Goal: Task Accomplishment & Management: Use online tool/utility

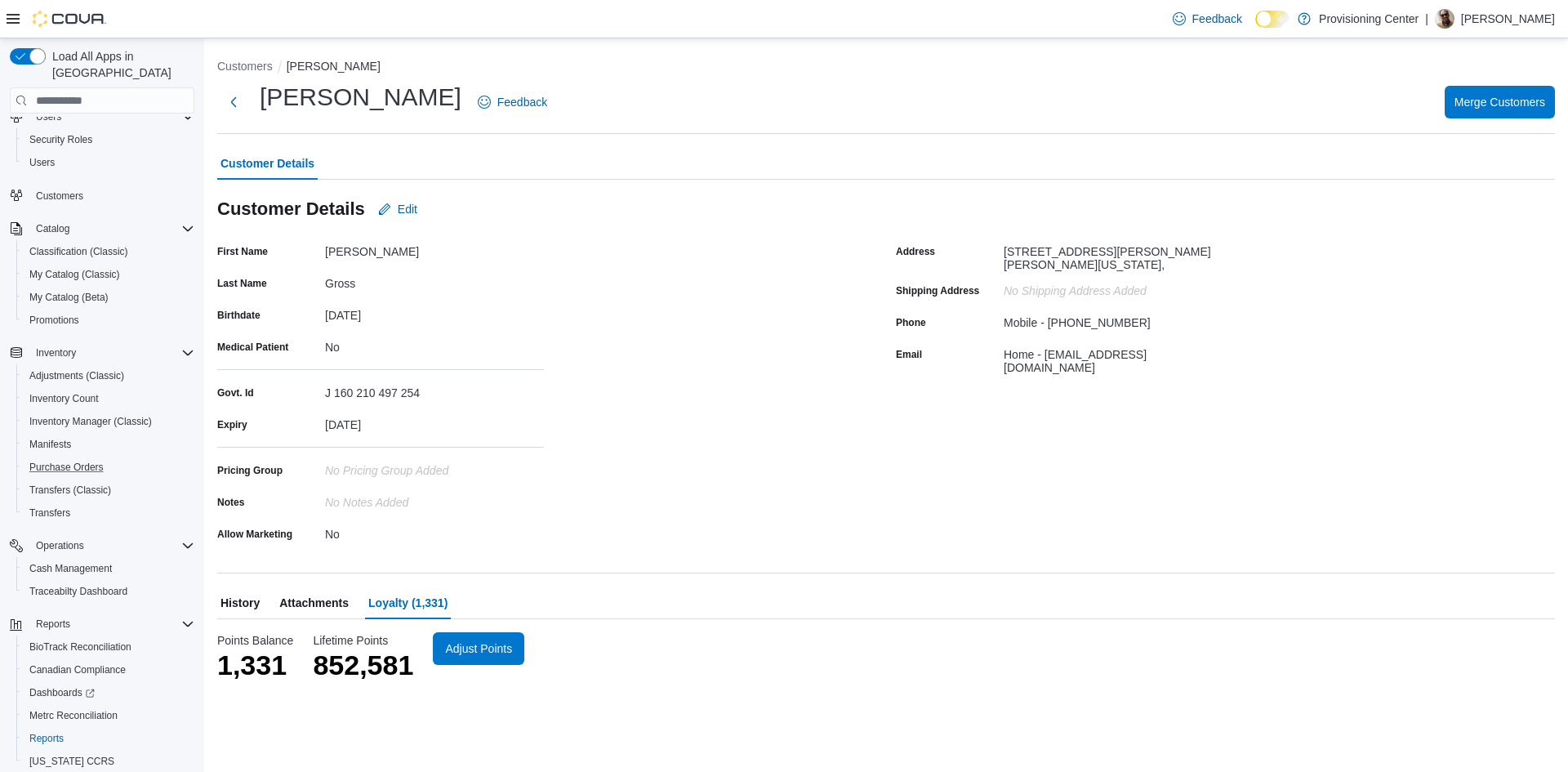
scroll to position [97, 0]
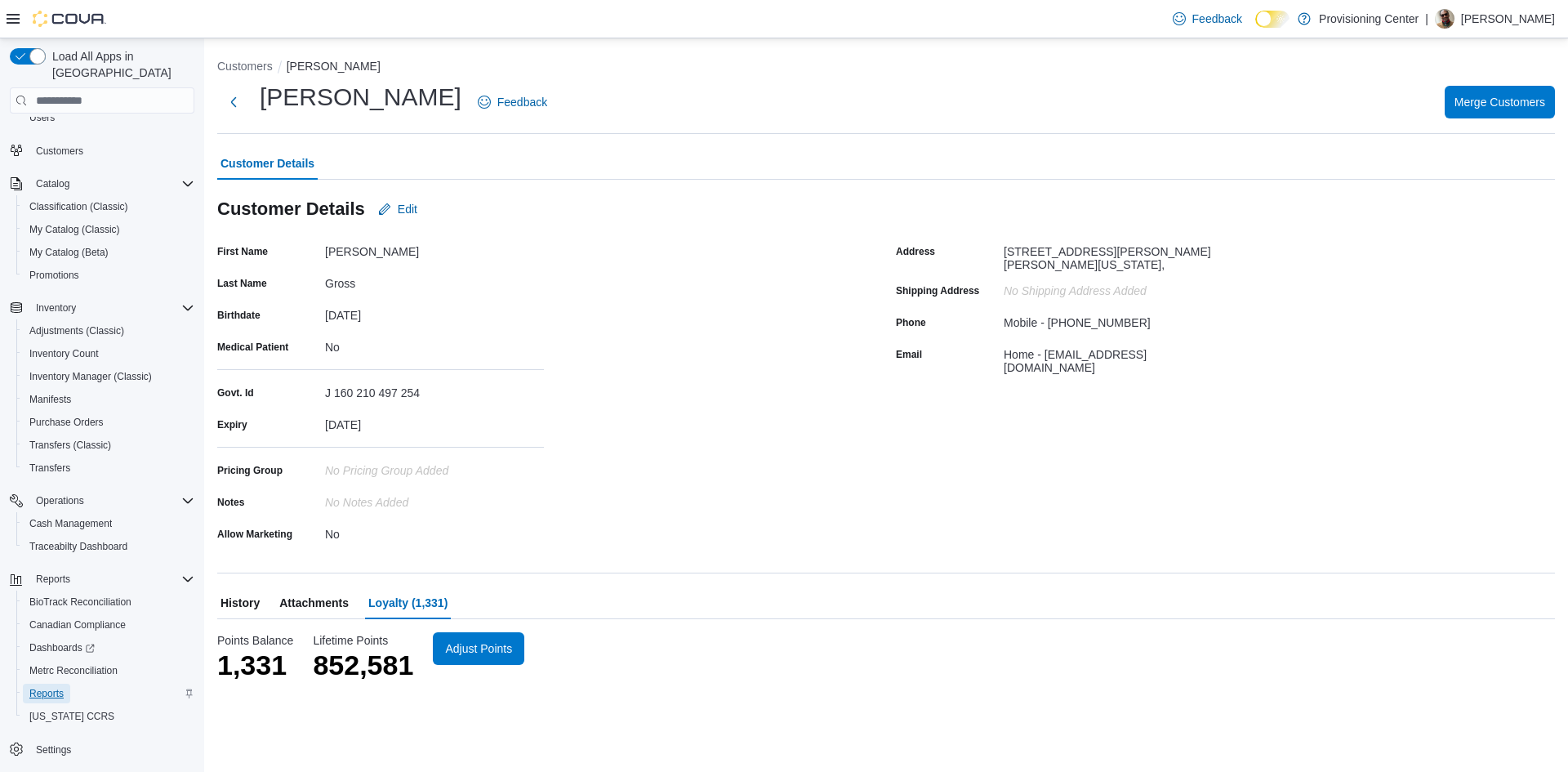
click at [57, 687] on span "Reports" at bounding box center [47, 693] width 34 height 13
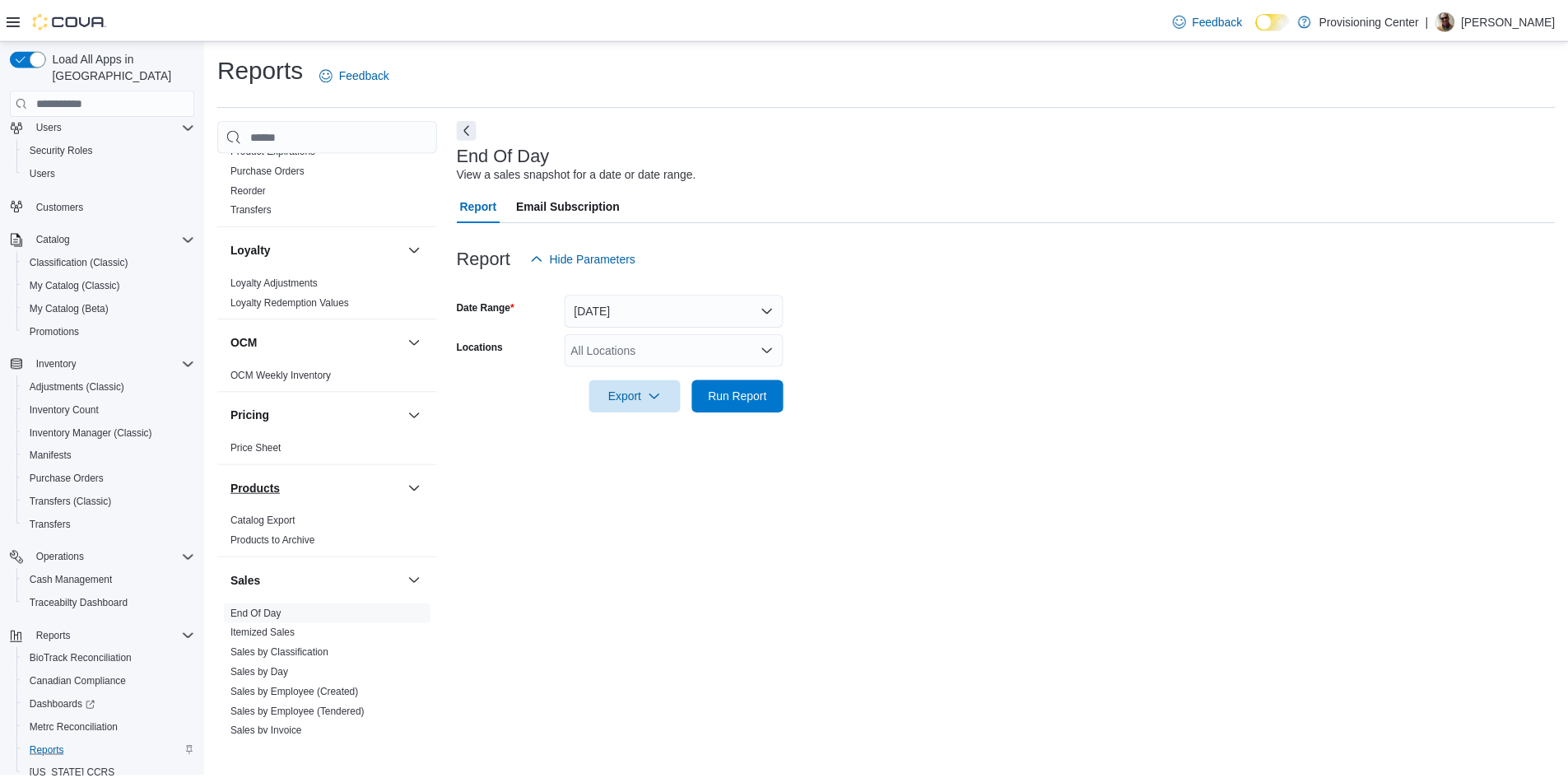
scroll to position [1077, 0]
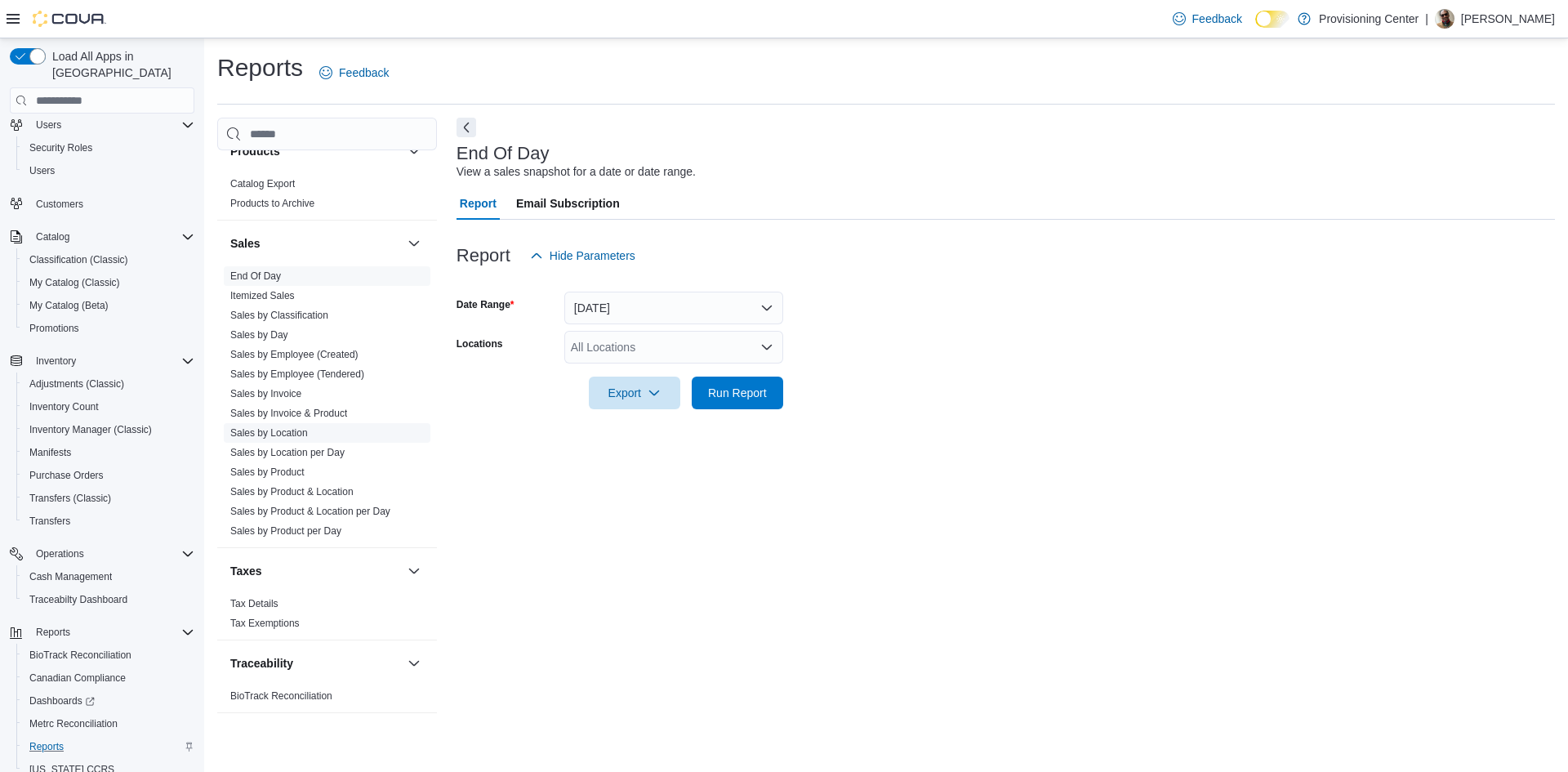
click at [280, 434] on link "Sales by Location" at bounding box center [270, 433] width 78 height 11
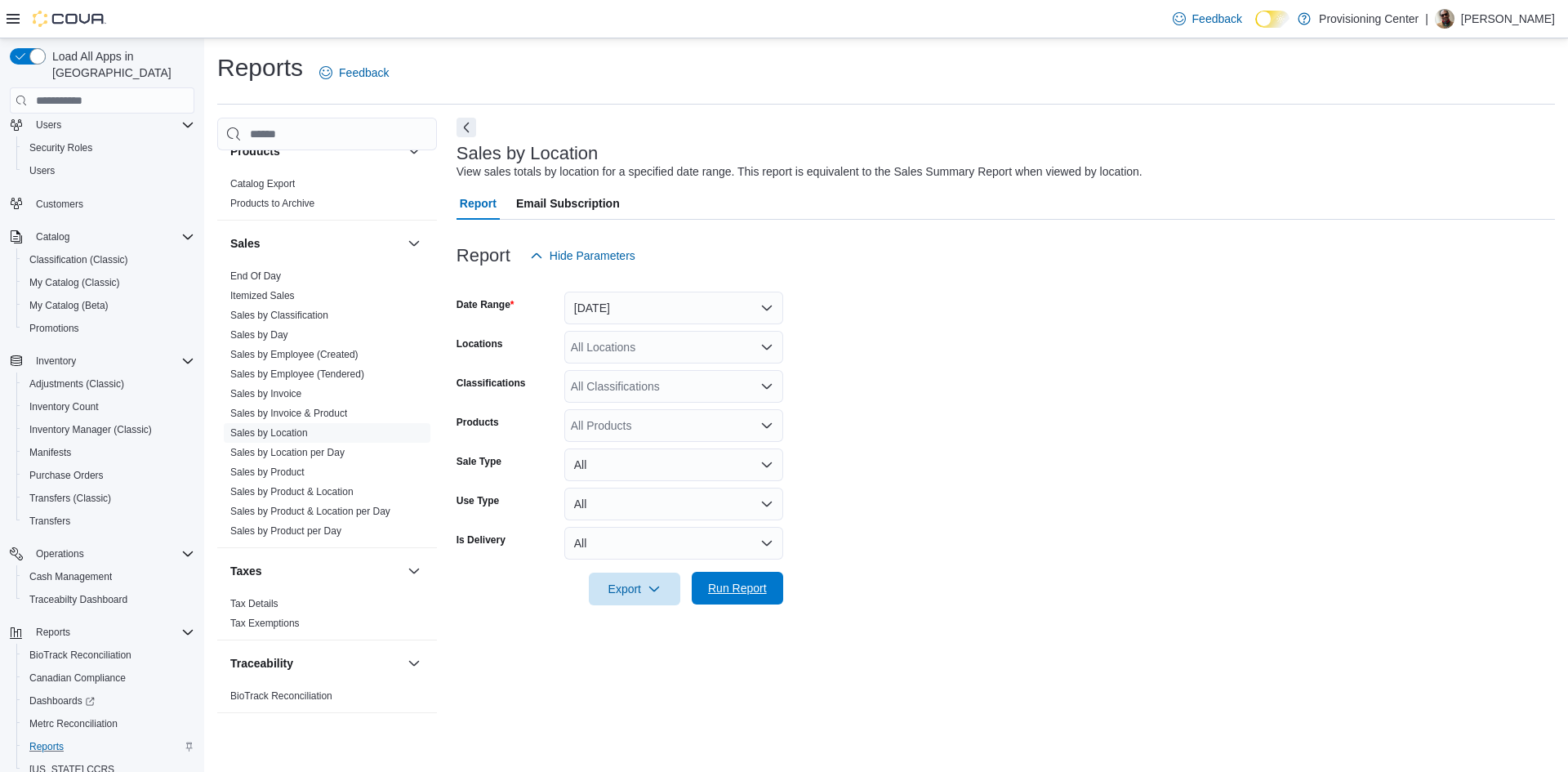
click at [738, 579] on span "Run Report" at bounding box center [737, 588] width 72 height 32
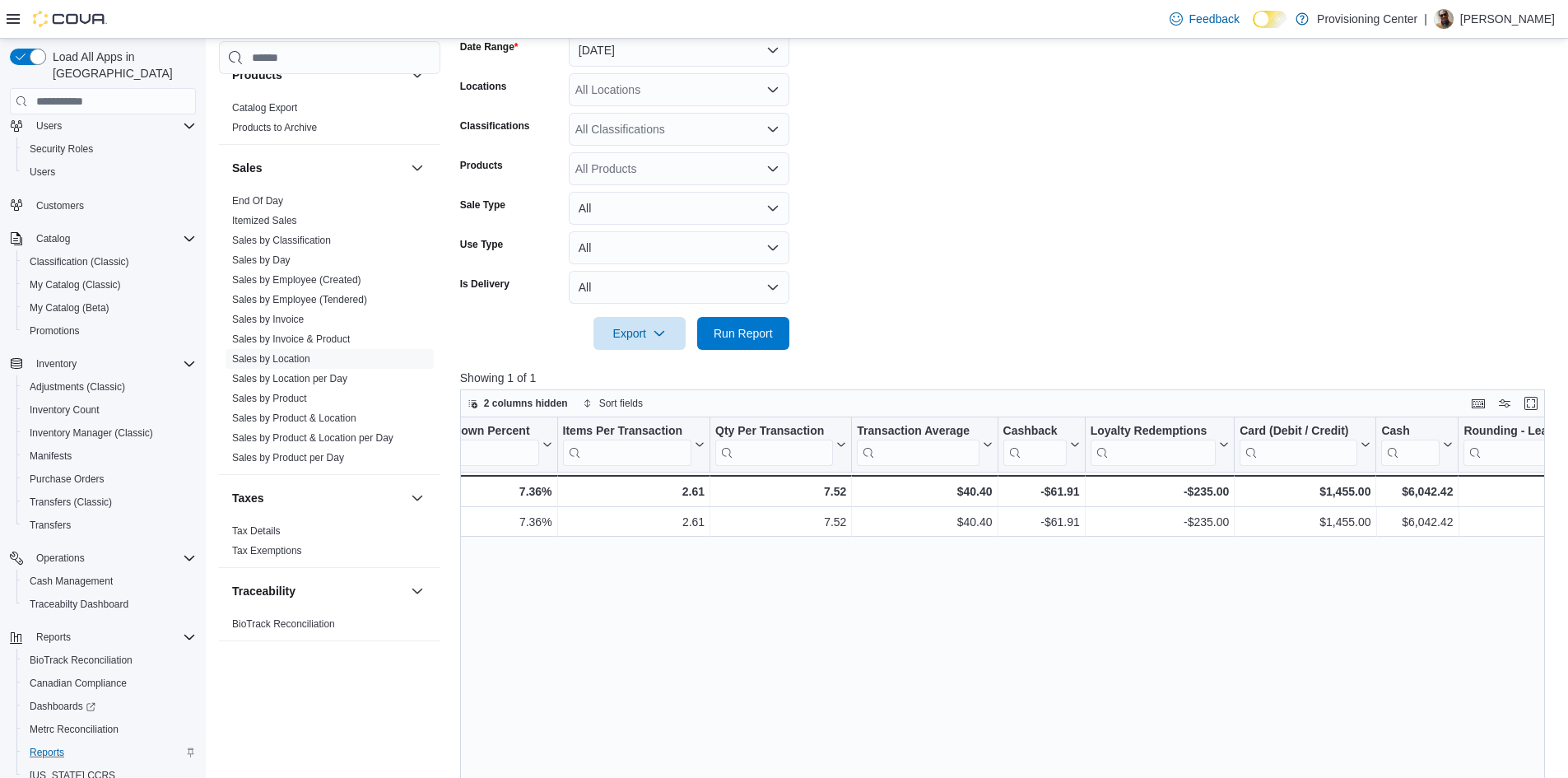
scroll to position [0, 1693]
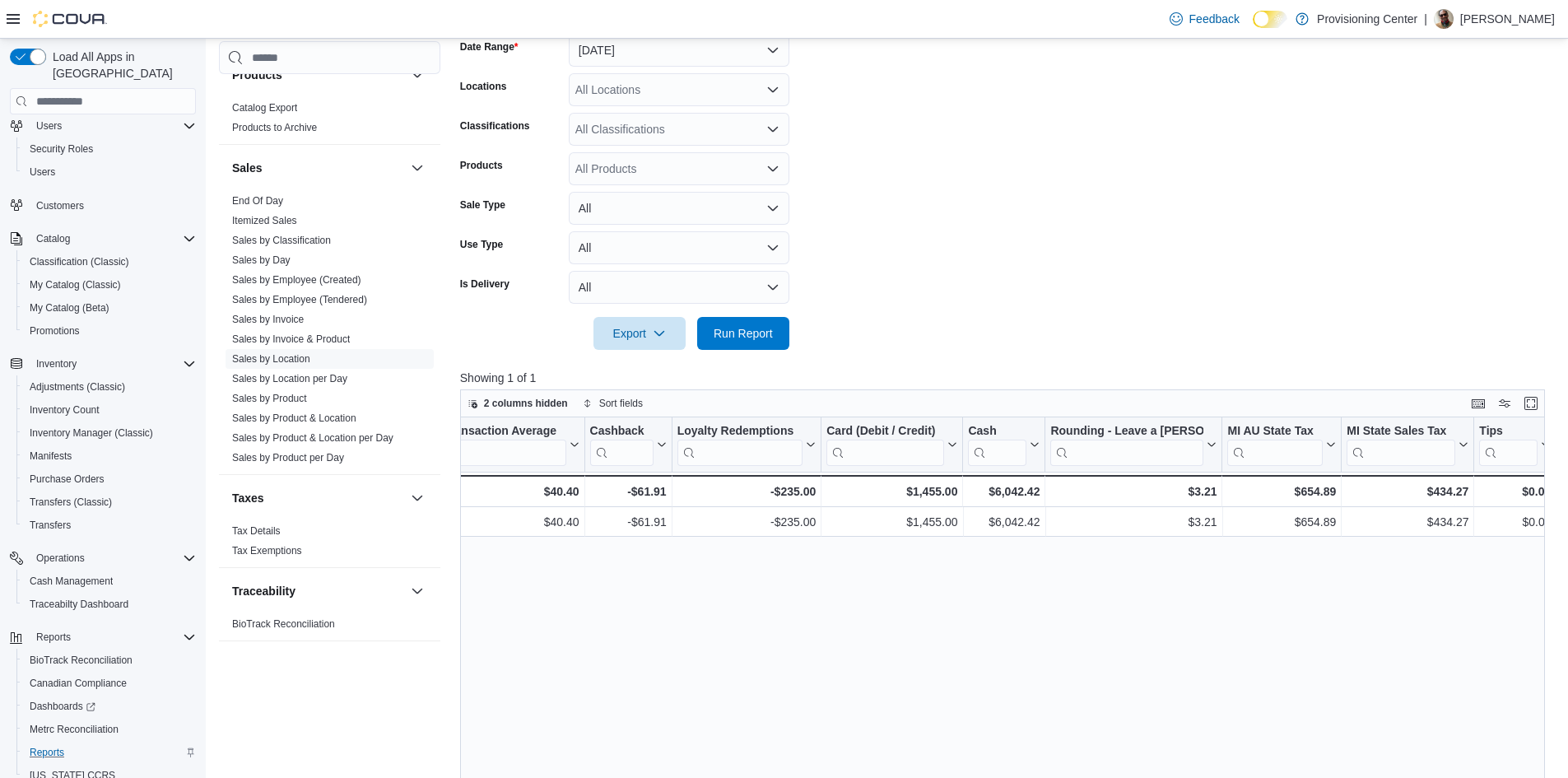
drag, startPoint x: 927, startPoint y: 549, endPoint x: 1363, endPoint y: 528, distance: 436.5
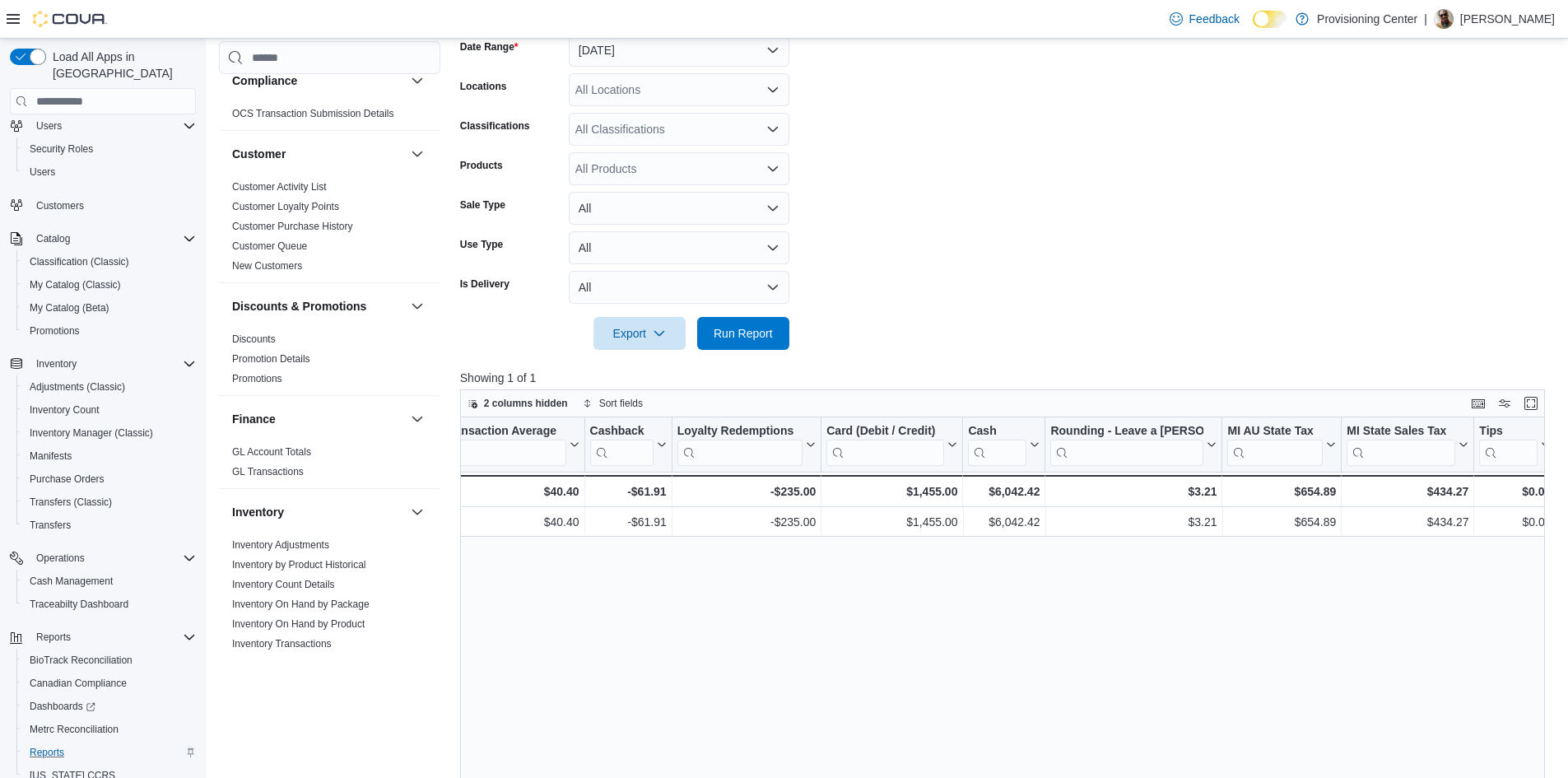
scroll to position [0, 0]
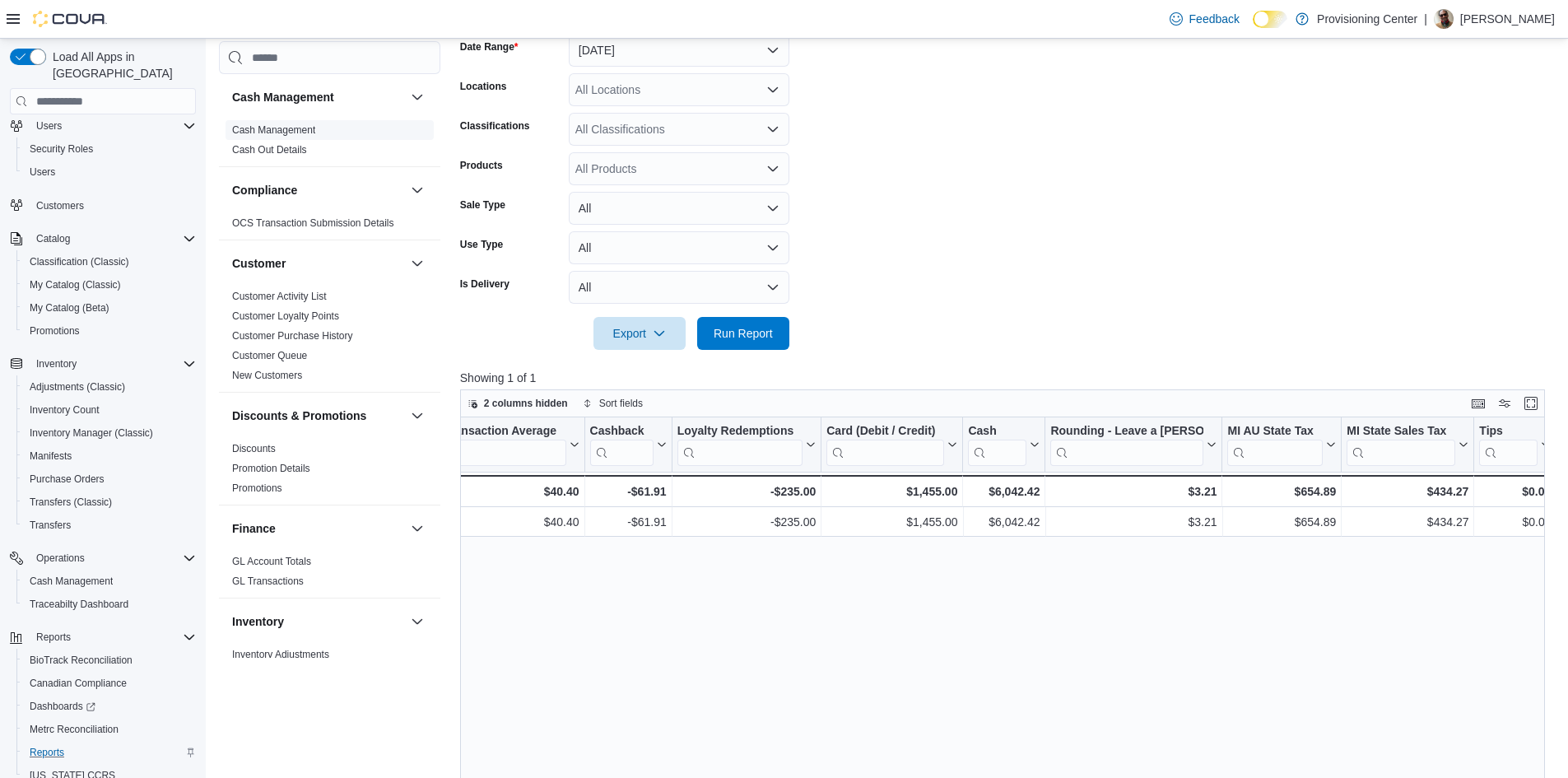
click at [297, 129] on link "Cash Management" at bounding box center [274, 130] width 83 height 11
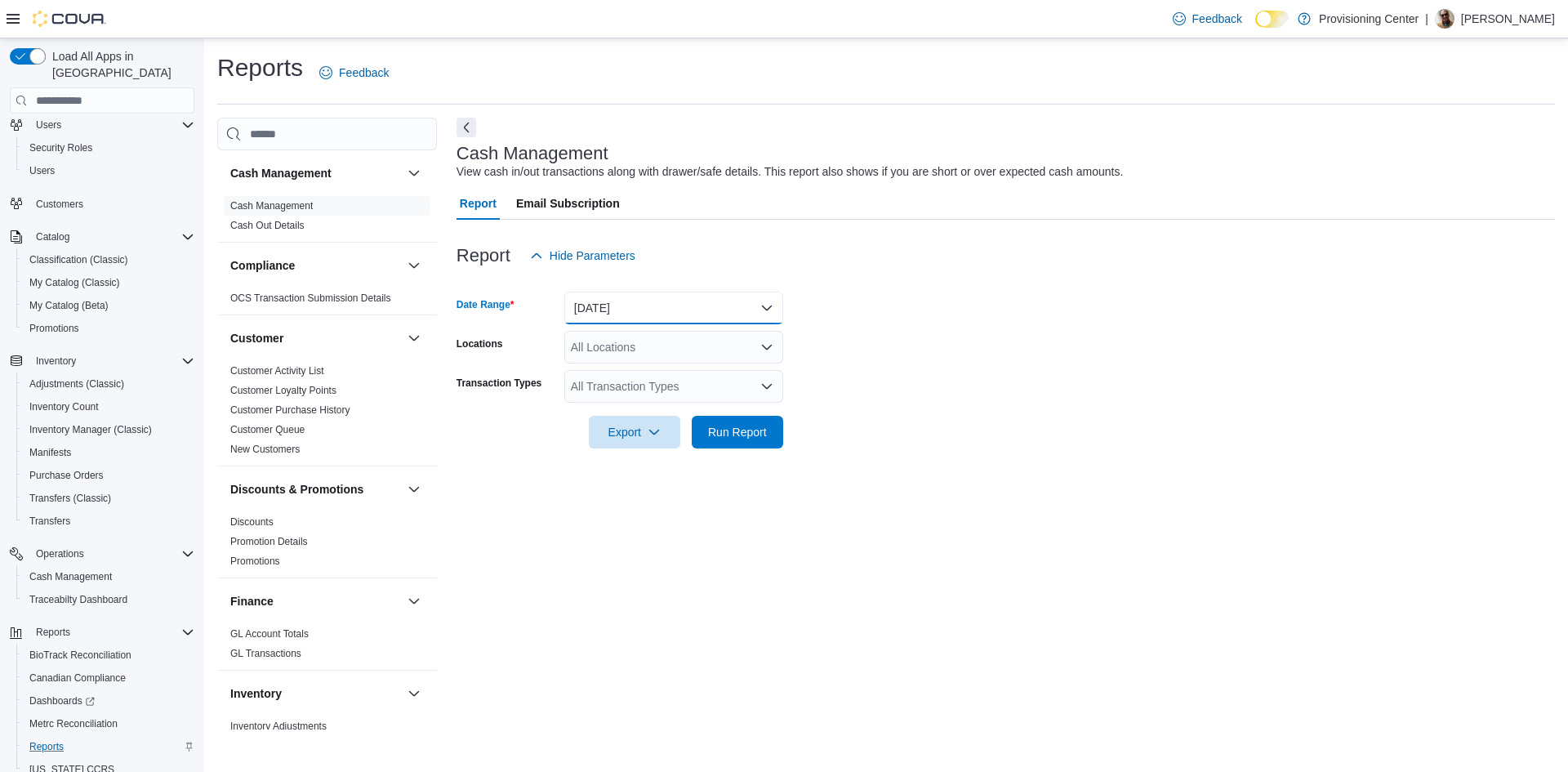
click at [638, 301] on button "Today" at bounding box center [673, 308] width 219 height 32
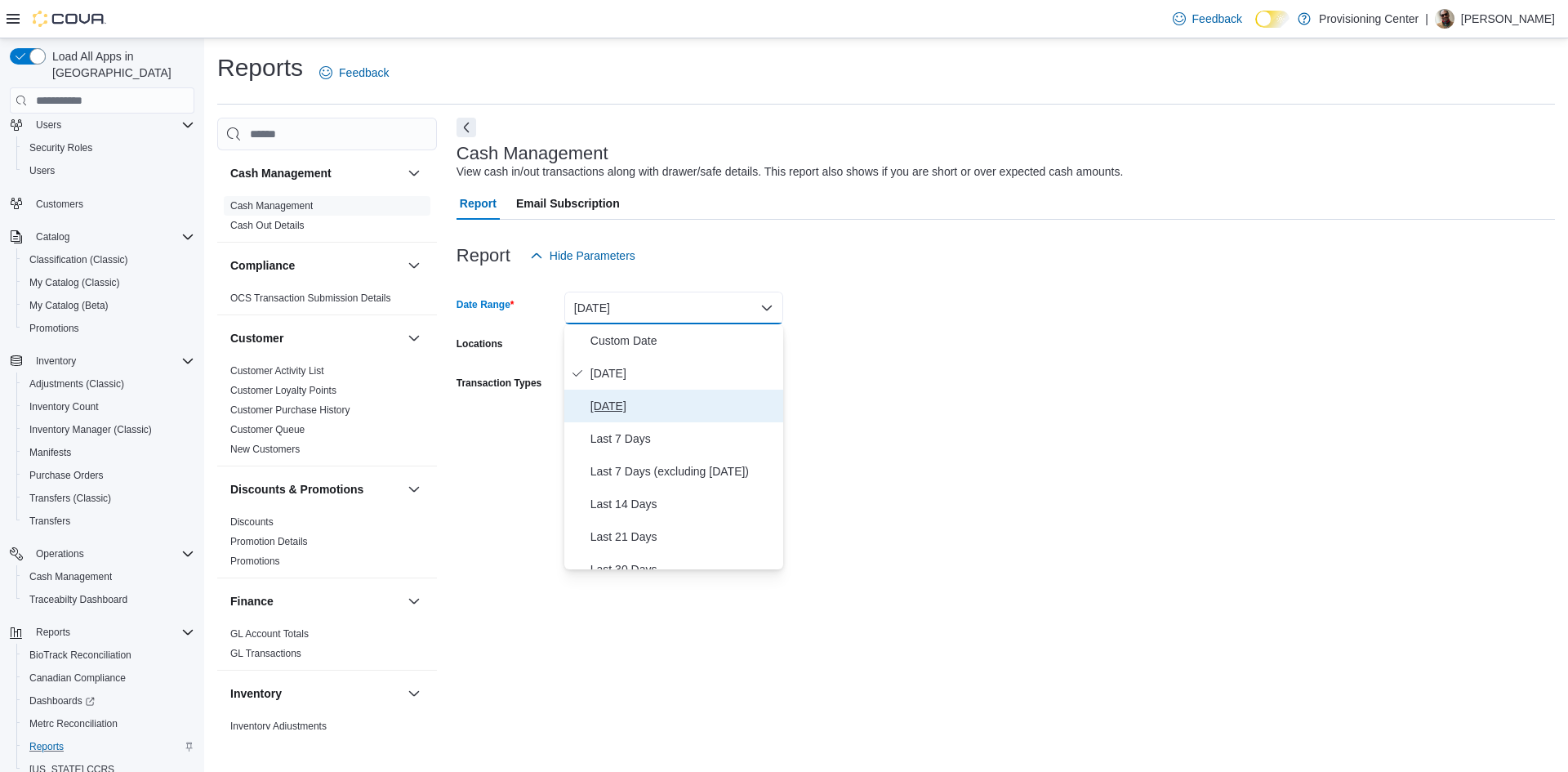
click at [628, 404] on span "Yesterday" at bounding box center [683, 405] width 186 height 20
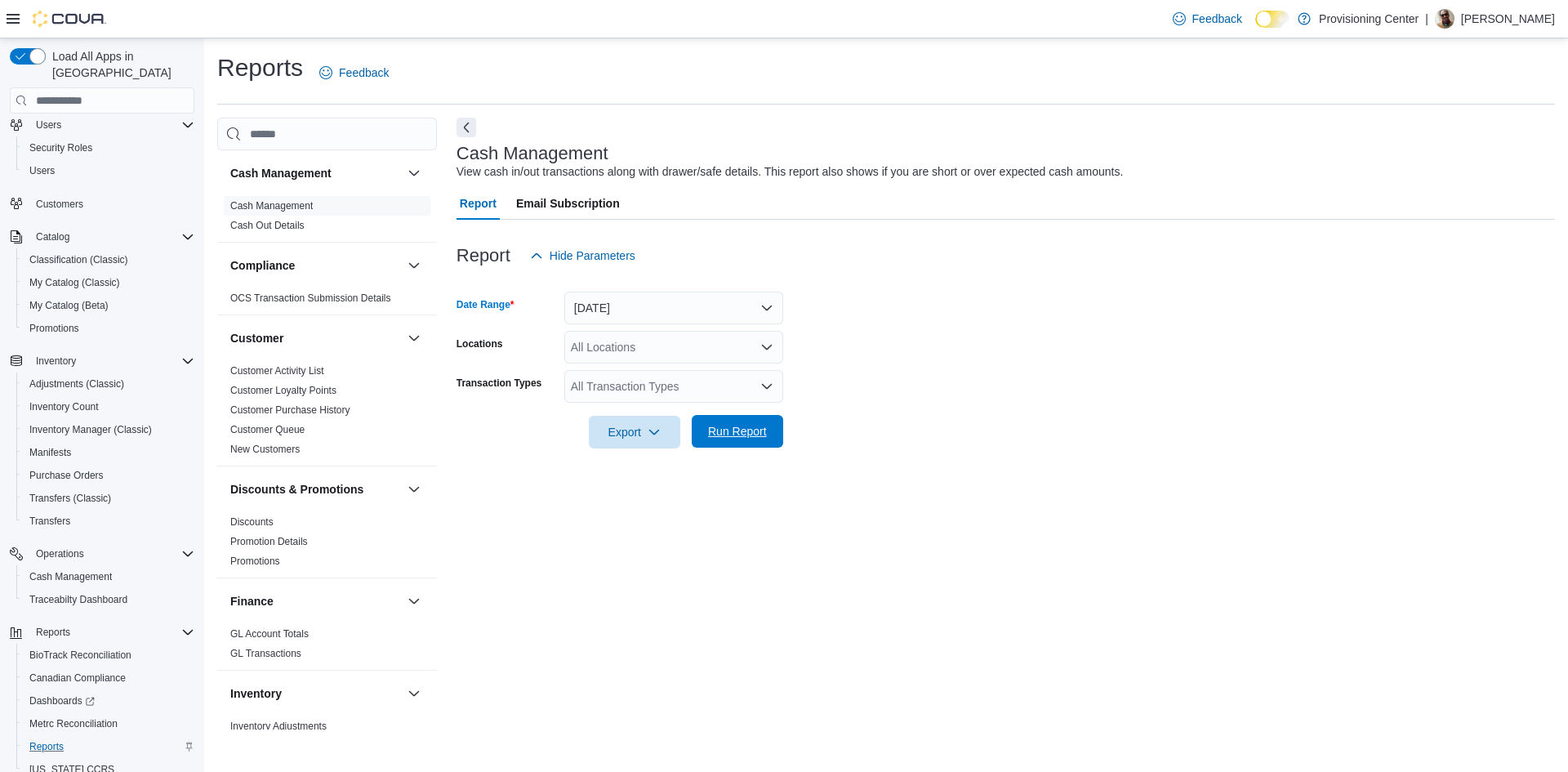
click at [721, 430] on span "Run Report" at bounding box center [737, 431] width 59 height 16
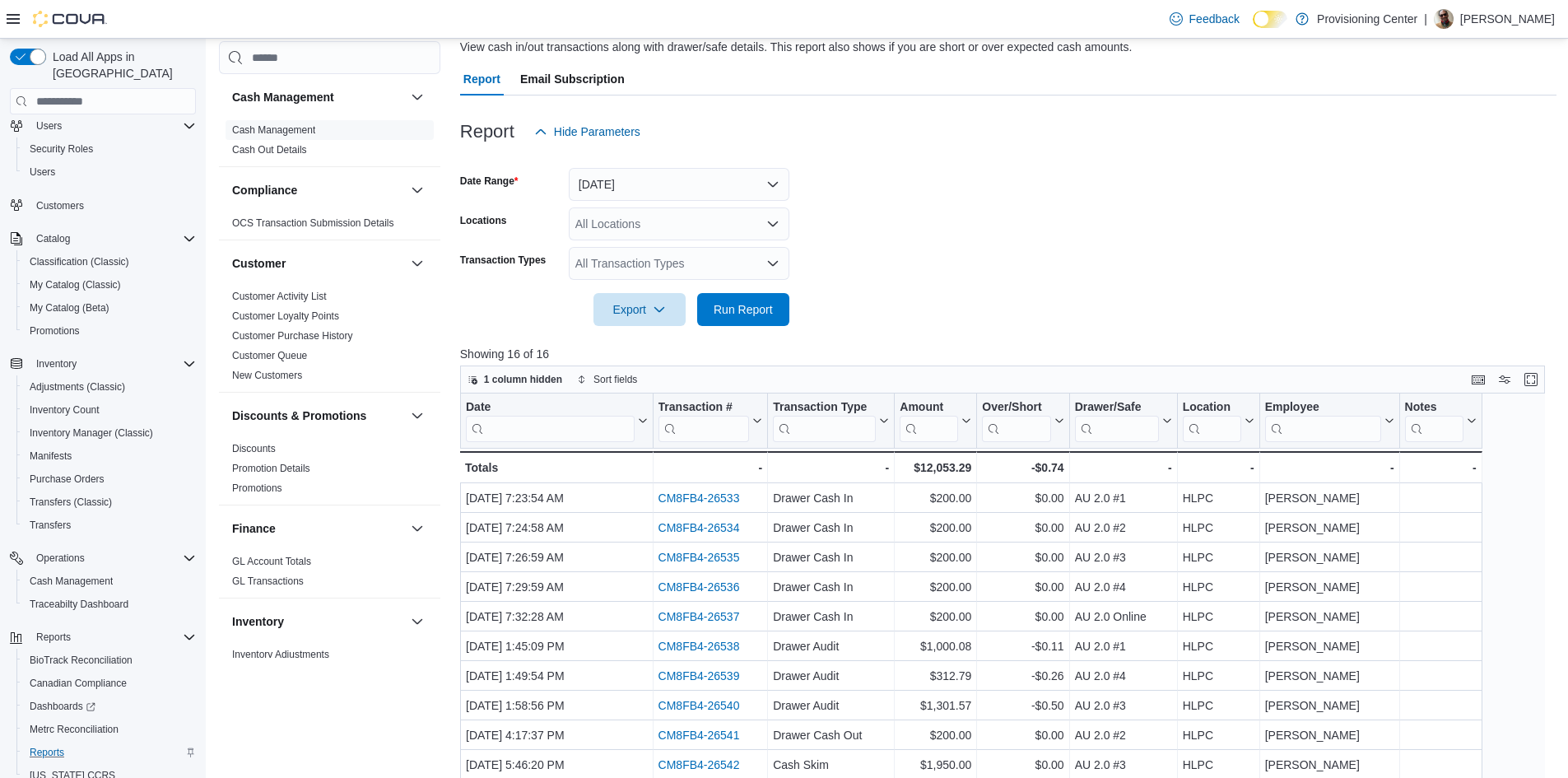
scroll to position [349, 0]
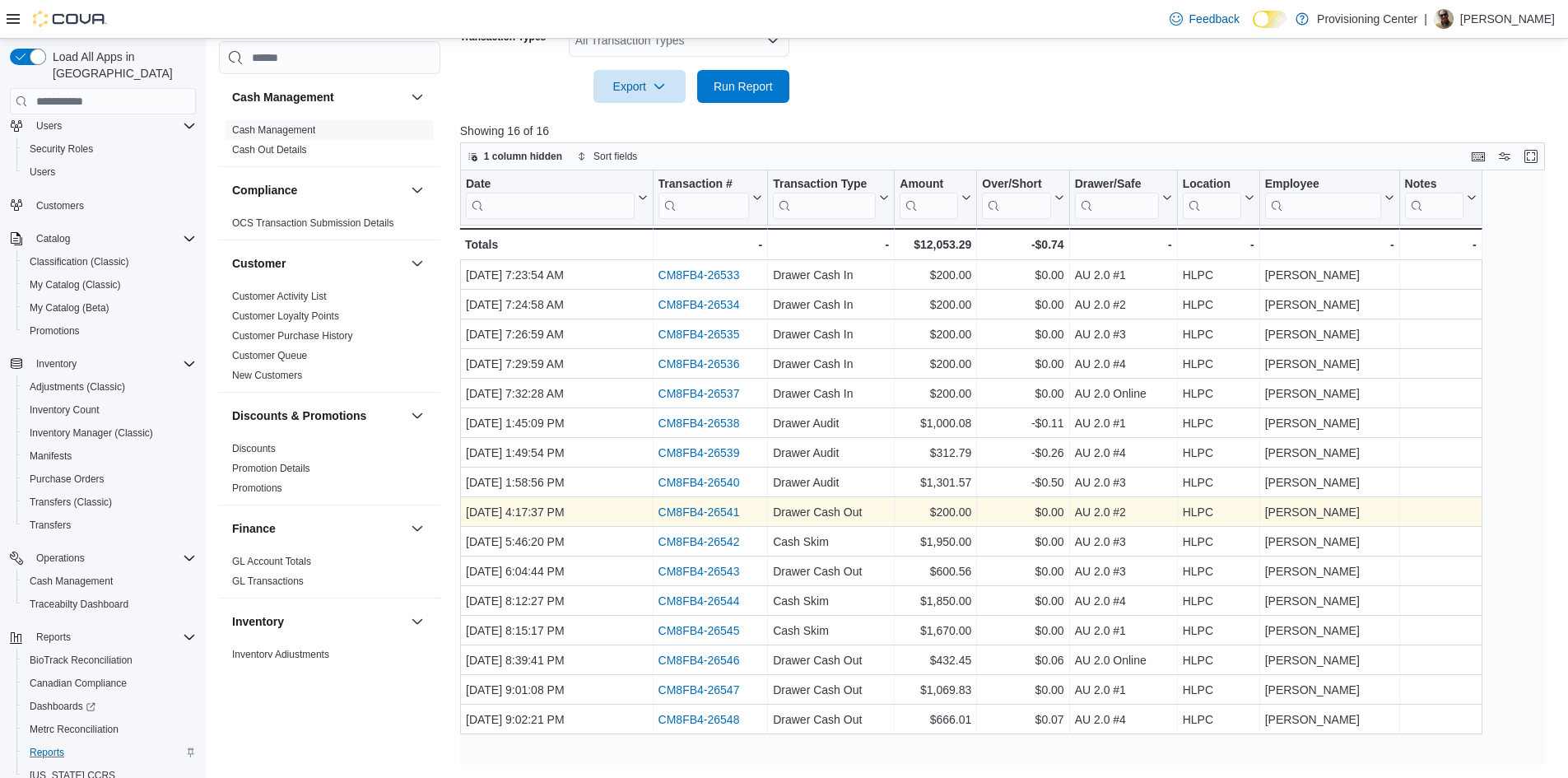
click at [716, 513] on link "CM8FB4-26541" at bounding box center [697, 512] width 81 height 13
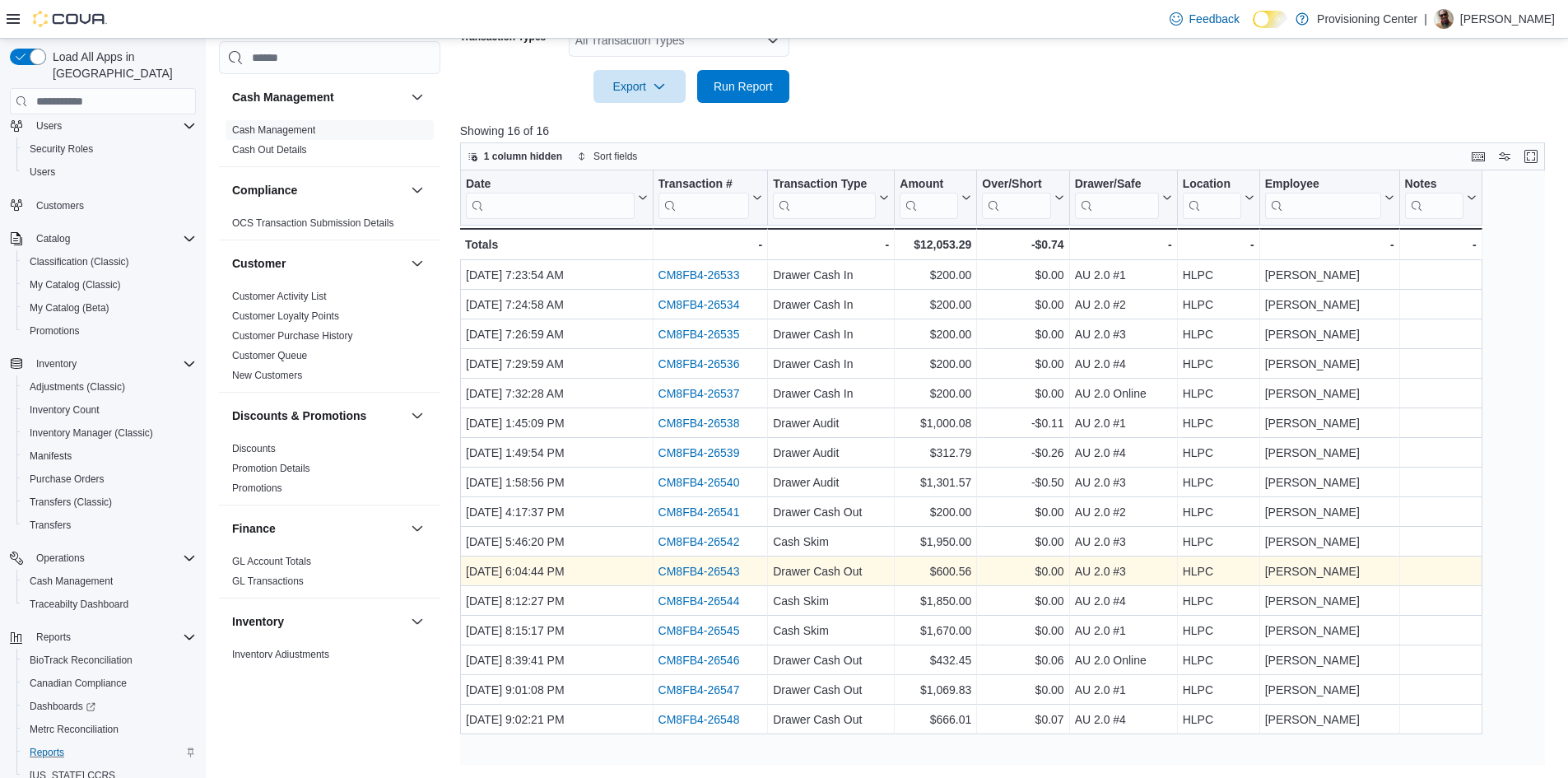
click at [701, 574] on link "CM8FB4-26543" at bounding box center [697, 571] width 81 height 13
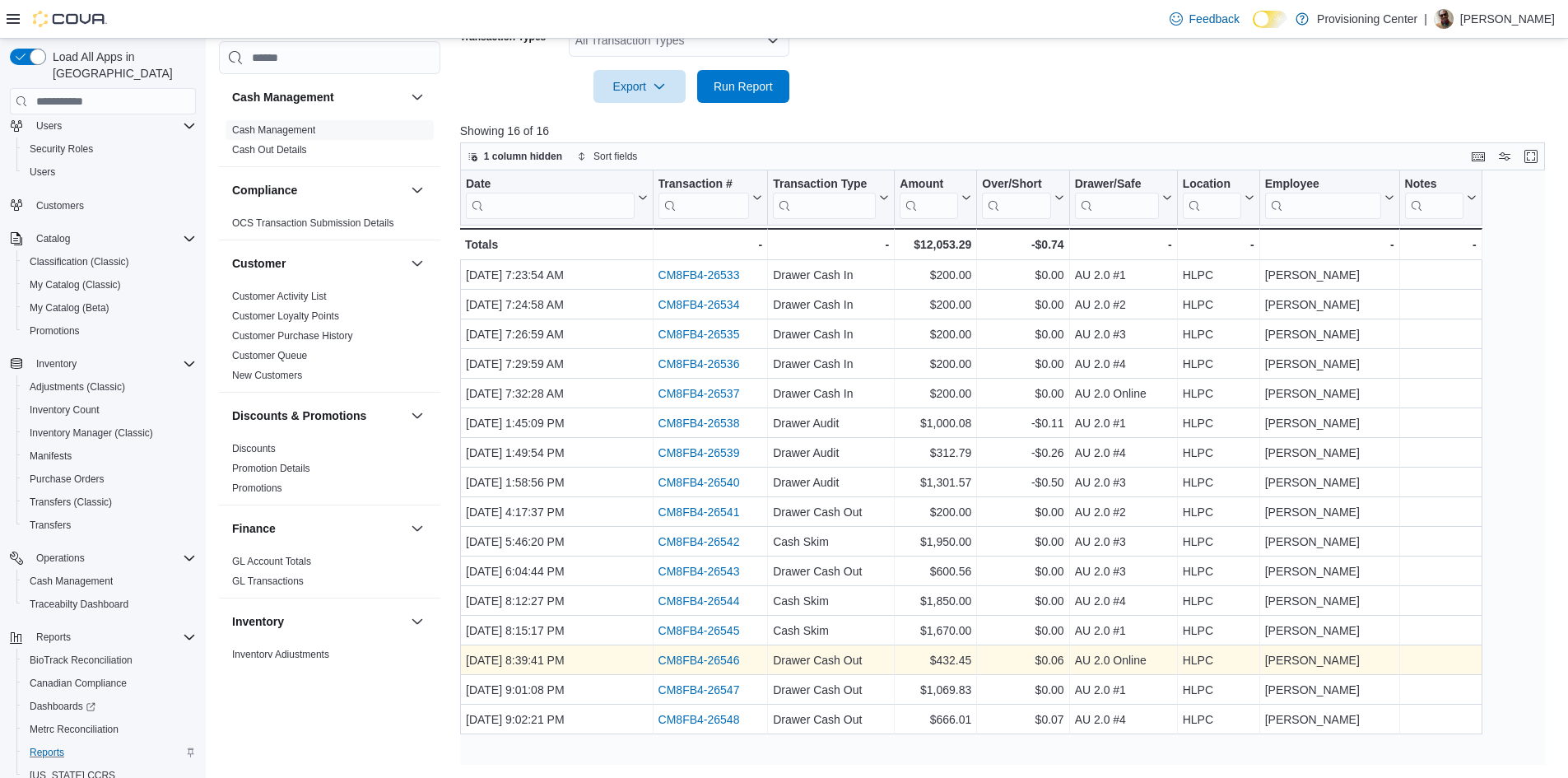
click at [663, 660] on link "CM8FB4-26546" at bounding box center [697, 660] width 81 height 13
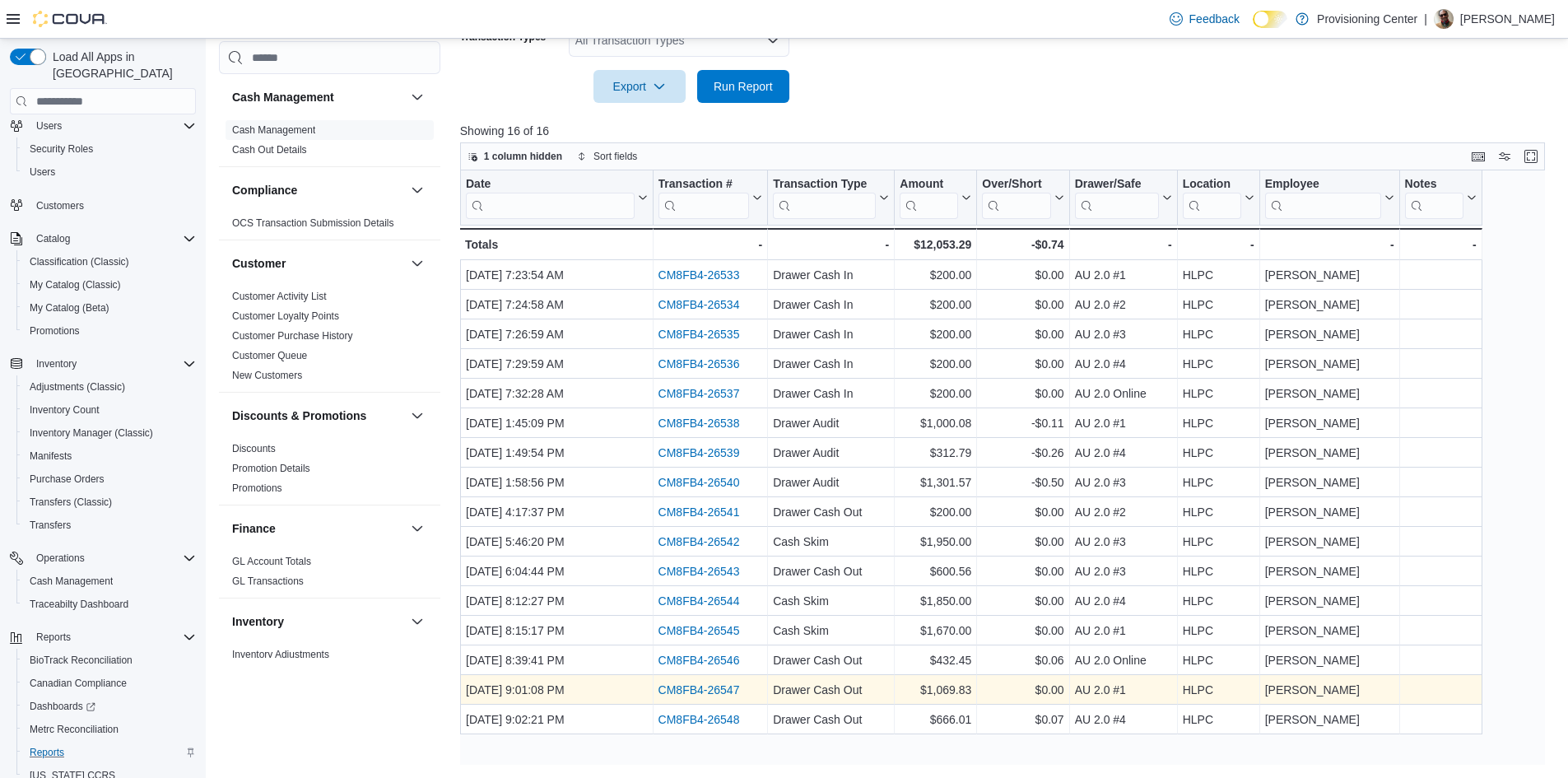
click at [705, 688] on link "CM8FB4-26547" at bounding box center [697, 690] width 81 height 13
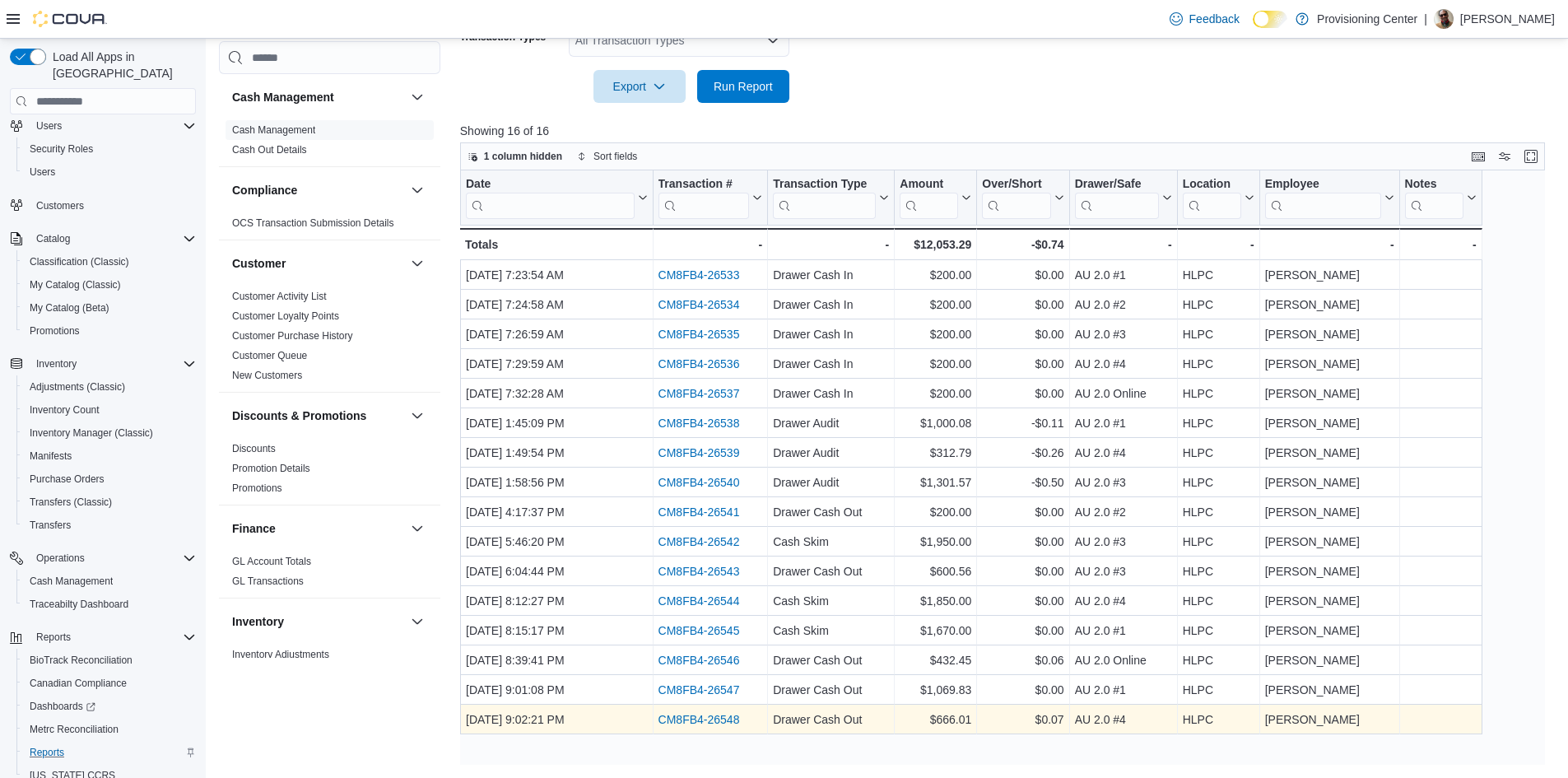
click at [714, 724] on link "CM8FB4-26548" at bounding box center [697, 720] width 81 height 13
